Goal: Download file/media

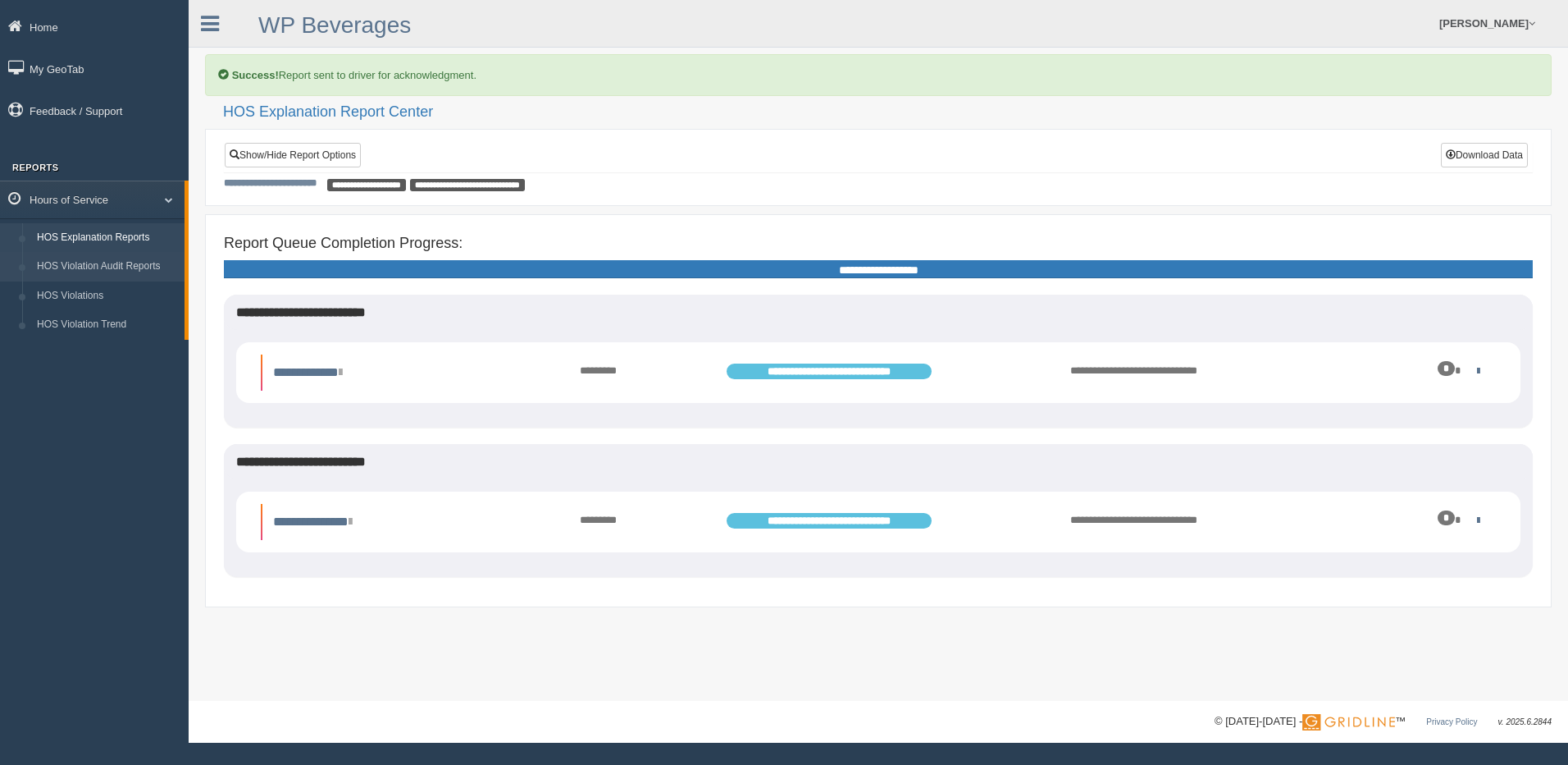
click at [138, 265] on link "HOS Violation Audit Reports" at bounding box center [107, 266] width 155 height 30
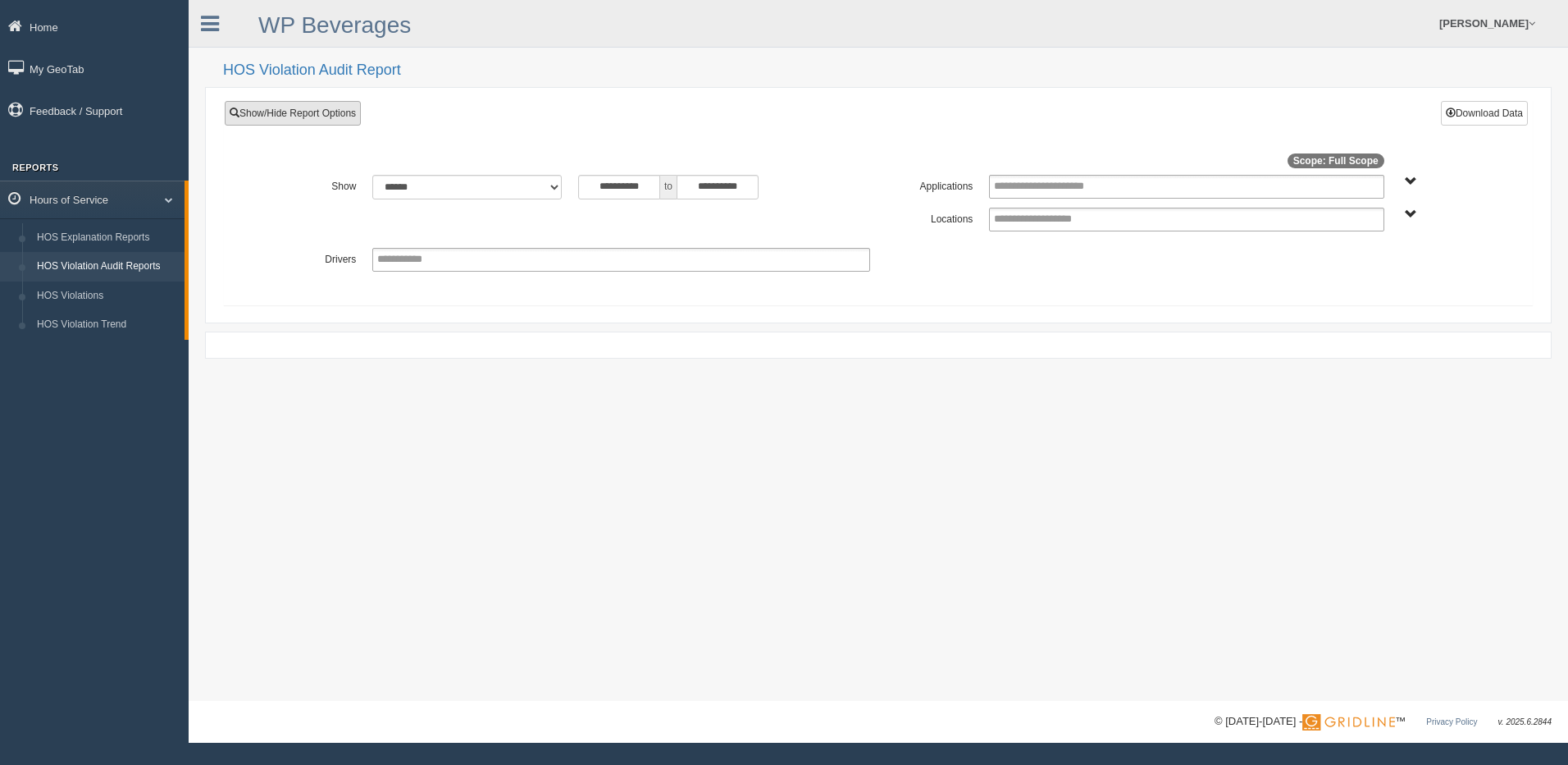
click at [316, 107] on link "Show/Hide Report Options" at bounding box center [292, 114] width 136 height 25
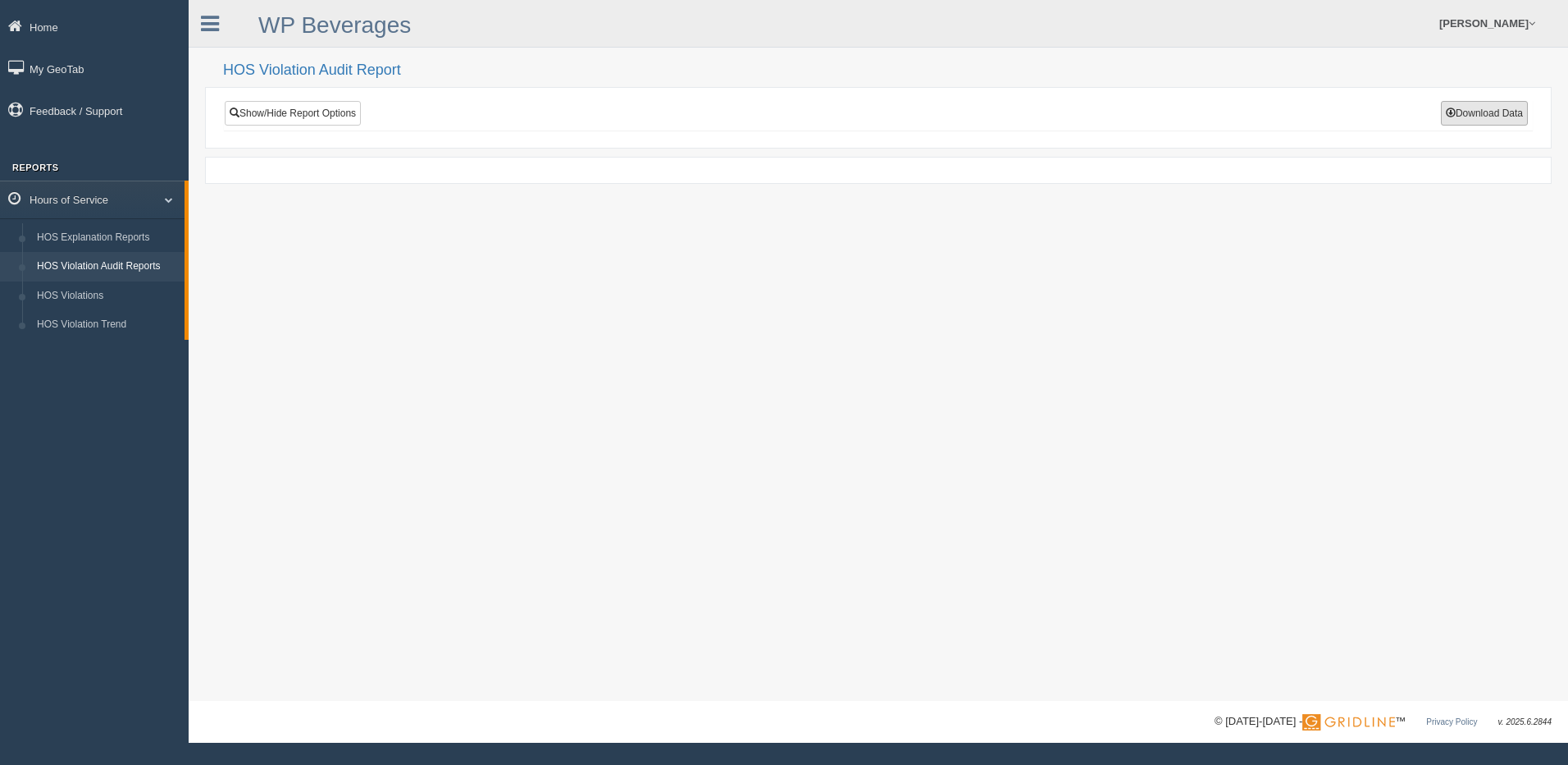
click at [1505, 118] on button "Download Data" at bounding box center [1484, 114] width 87 height 25
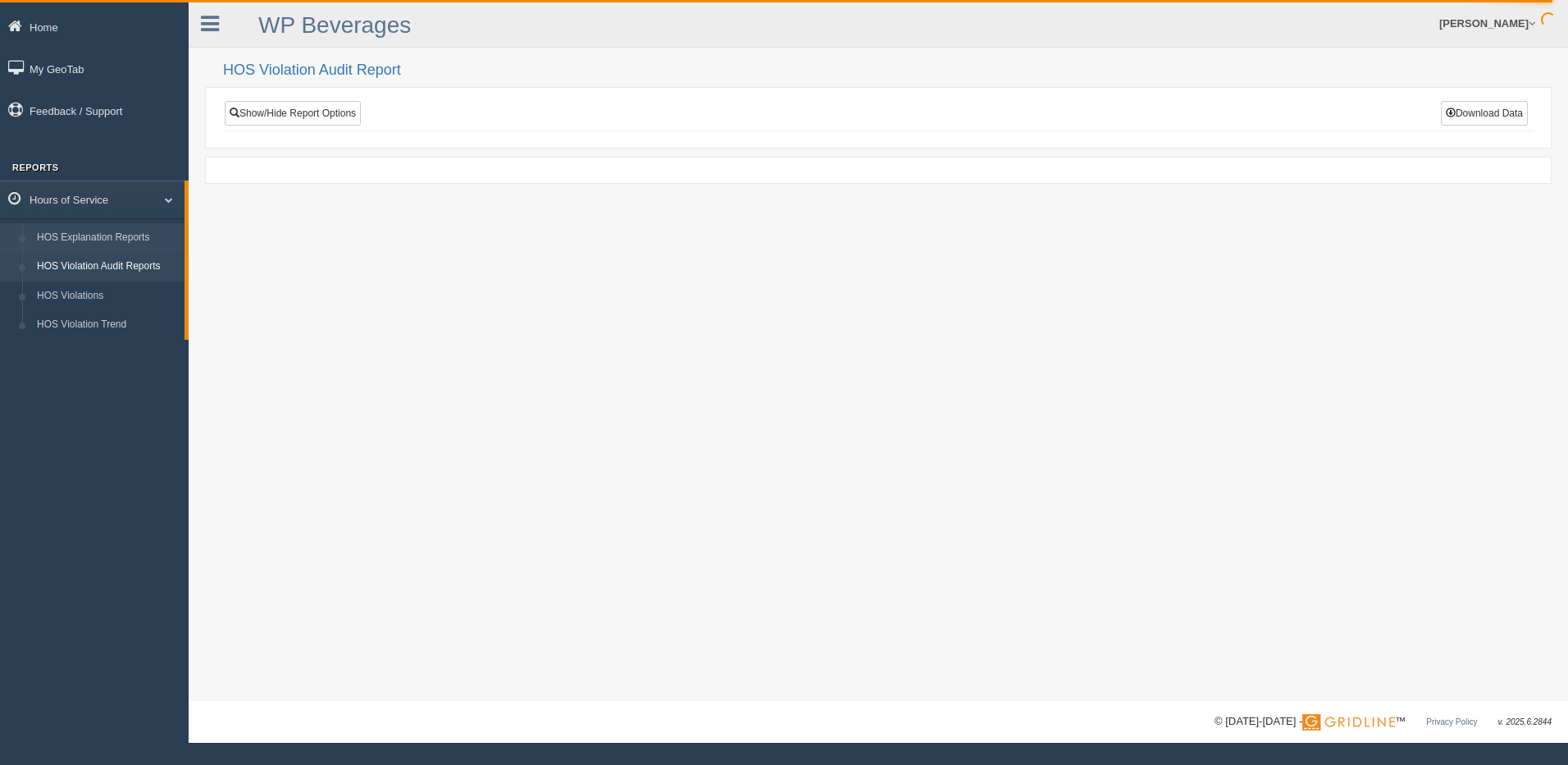
click at [108, 236] on link "HOS Explanation Reports" at bounding box center [107, 237] width 155 height 30
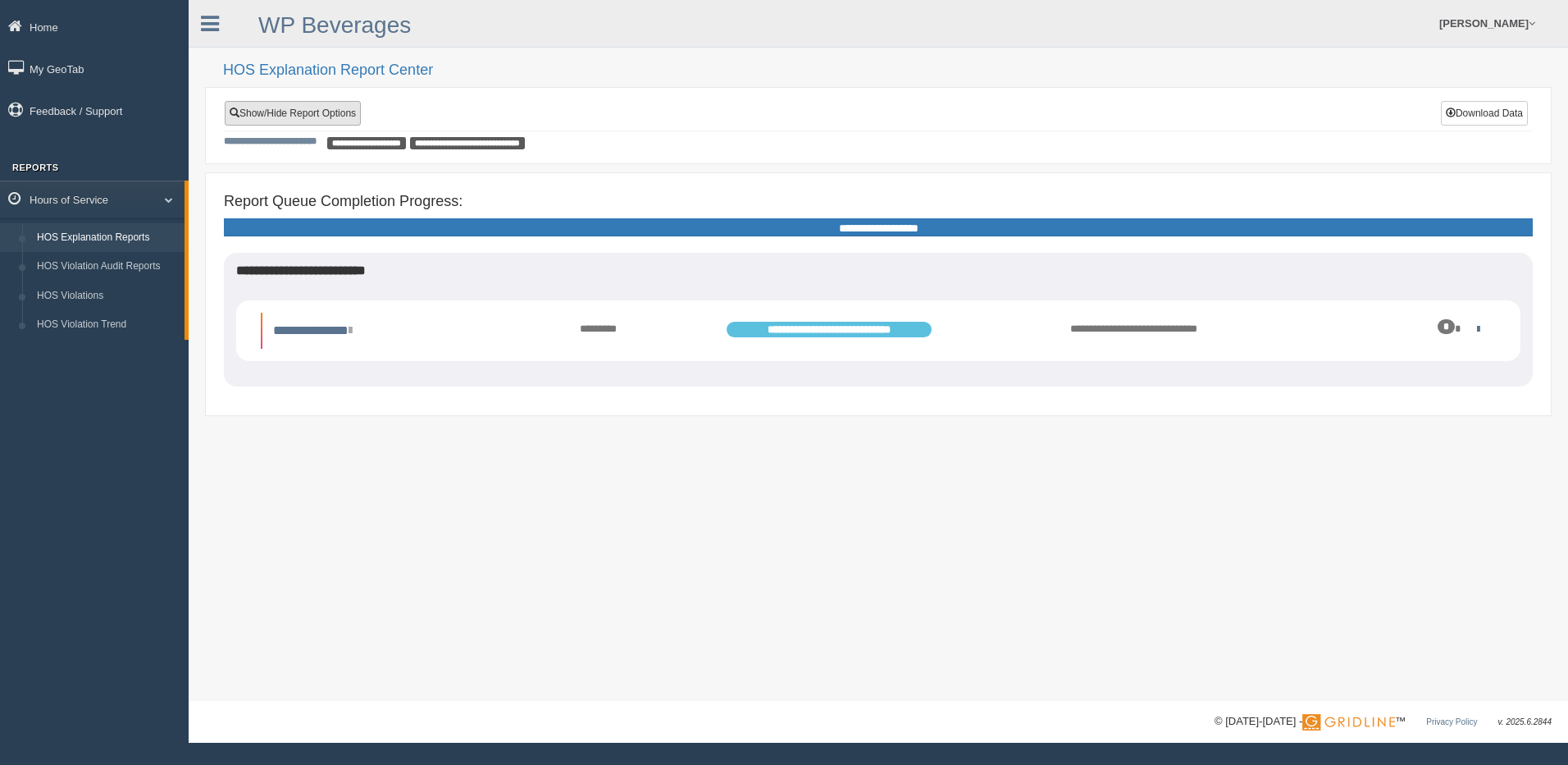
click at [300, 118] on link "Show/Hide Report Options" at bounding box center [292, 114] width 136 height 25
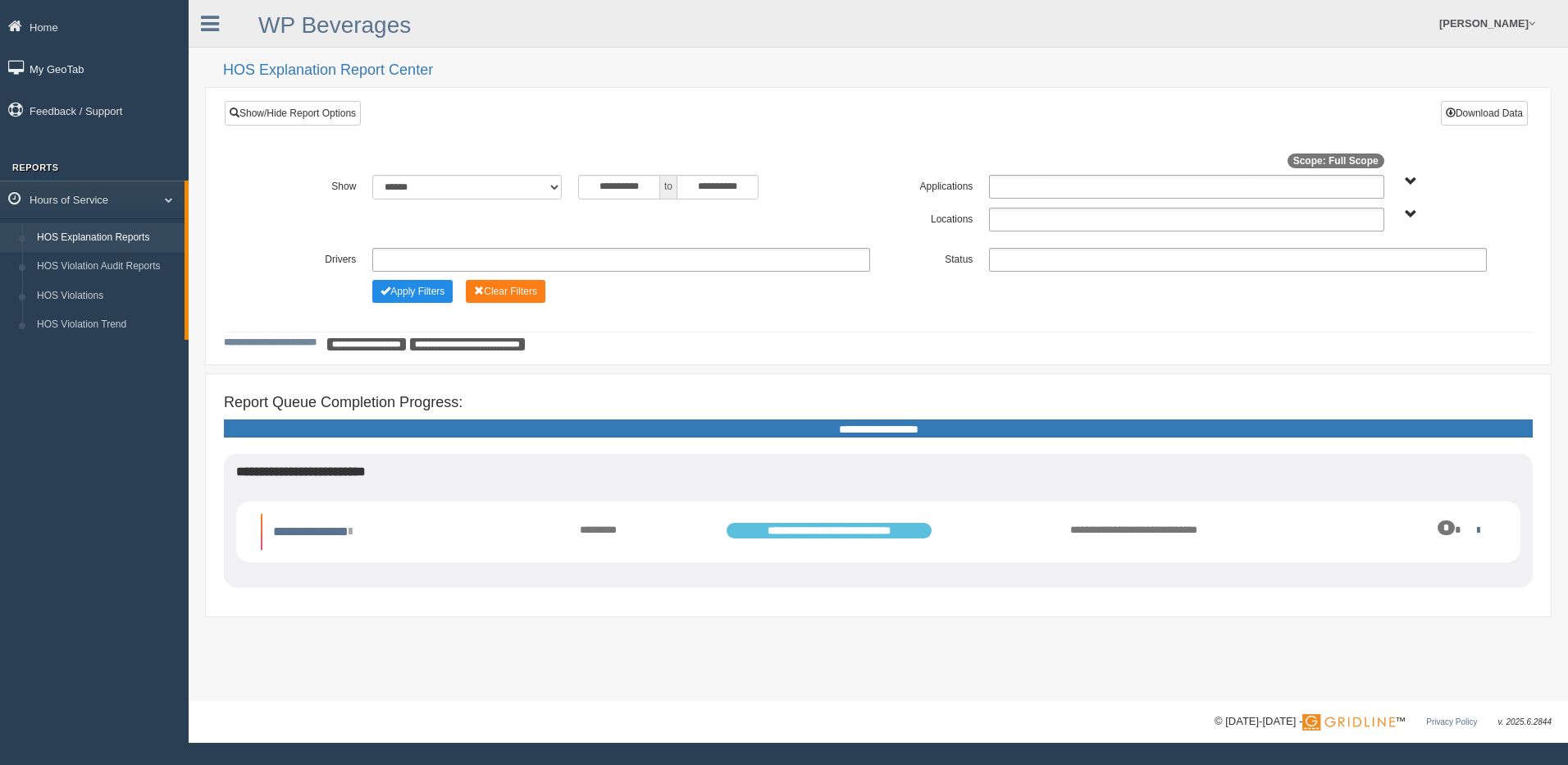
click at [59, 73] on link "My GeoTab" at bounding box center [95, 68] width 189 height 37
